Goal: Find specific page/section: Find specific page/section

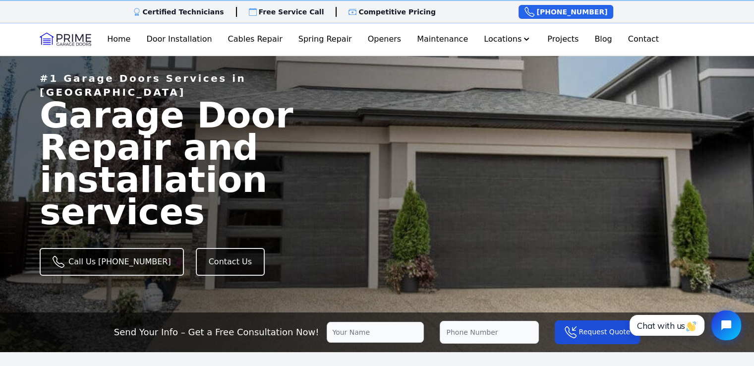
click at [257, 11] on icon at bounding box center [253, 12] width 8 height 8
click at [263, 41] on link "Cables Repair" at bounding box center [255, 39] width 62 height 20
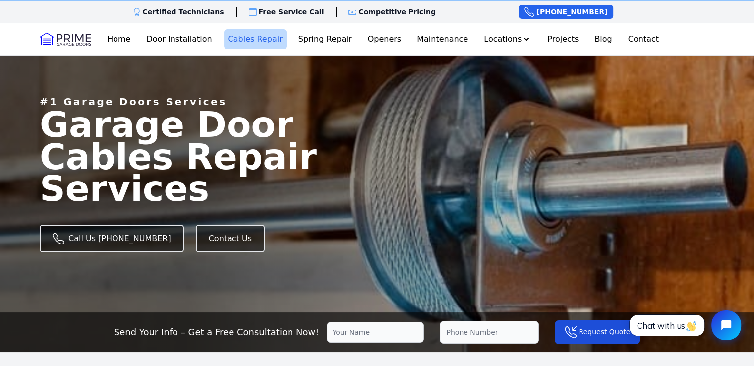
click at [689, 329] on img "button" at bounding box center [691, 326] width 10 height 10
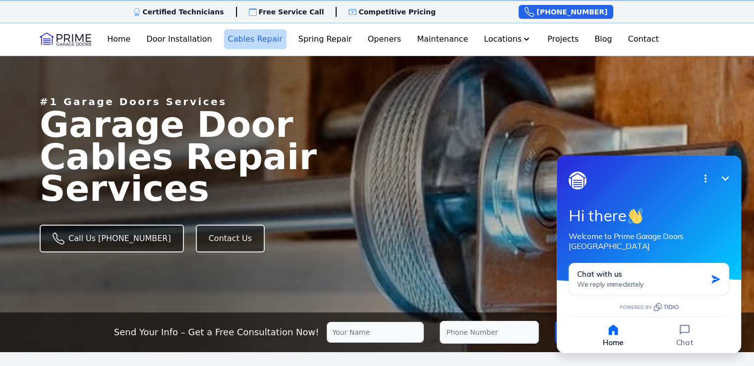
click at [700, 121] on main "#1 Garage Doors Services Garage Door Cables Repair Services Call Us [PHONE_NUMB…" at bounding box center [377, 194] width 754 height 278
click at [534, 308] on main "#1 Garage Doors Services Garage Door Cables Repair Services Call Us [PHONE_NUMB…" at bounding box center [377, 194] width 754 height 278
click at [706, 182] on icon "Open options" at bounding box center [705, 179] width 12 height 12
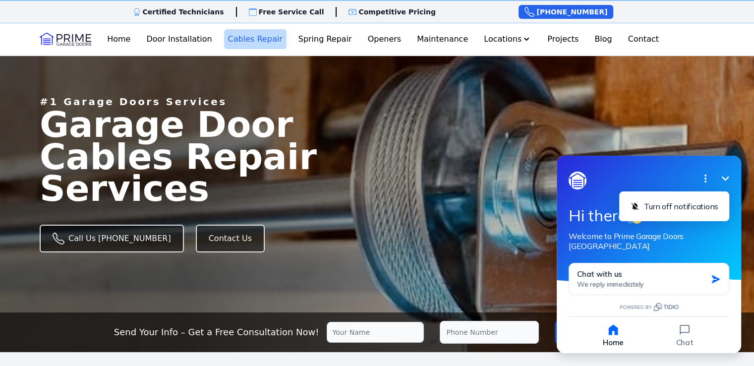
click at [683, 131] on main "#1 Garage Doors Services Garage Door Cables Repair Services Call Us [PHONE_NUMB…" at bounding box center [377, 194] width 754 height 278
